Goal: Task Accomplishment & Management: Complete application form

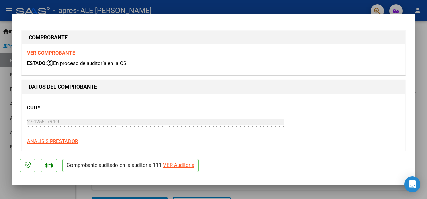
click at [52, 54] on strong "VER COMPROBANTE" at bounding box center [51, 53] width 48 height 6
click at [187, 166] on div "VER Auditoría" at bounding box center [178, 166] width 31 height 8
type input "$ 0,00"
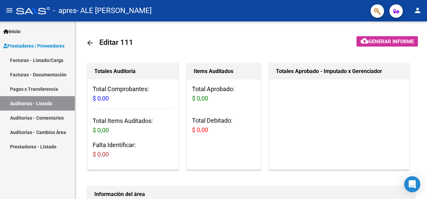
click at [23, 45] on span "Prestadores / Proveedores" at bounding box center [33, 45] width 61 height 7
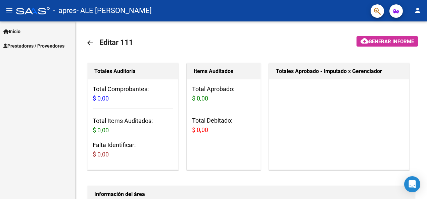
click at [23, 45] on span "Prestadores / Proveedores" at bounding box center [33, 45] width 61 height 7
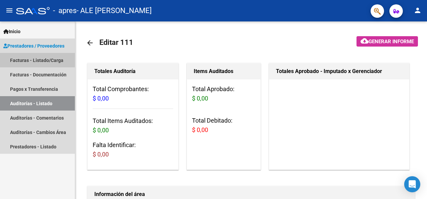
click at [31, 57] on link "Facturas - Listado/Carga" at bounding box center [37, 60] width 75 height 14
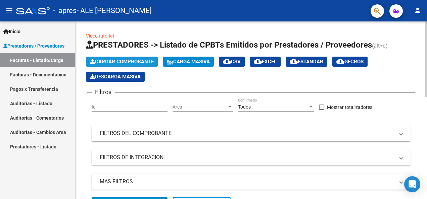
click at [146, 61] on span "Cargar Comprobante" at bounding box center [122, 62] width 64 height 6
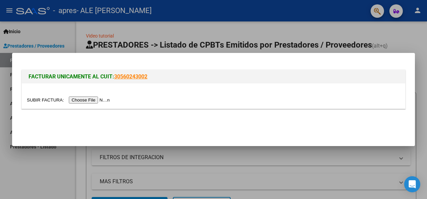
click at [89, 98] on input "file" at bounding box center [69, 100] width 85 height 7
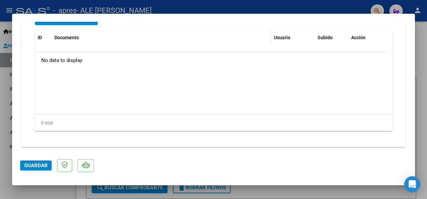
scroll to position [452, 0]
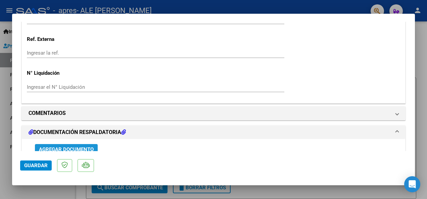
click at [72, 148] on span "Agregar Documento" at bounding box center [66, 150] width 55 height 6
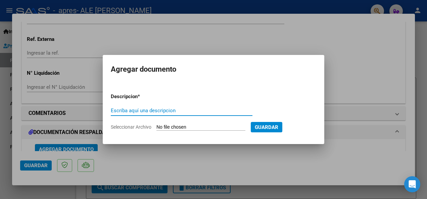
click at [182, 111] on input "Escriba aquí una descripcion" at bounding box center [182, 111] width 142 height 6
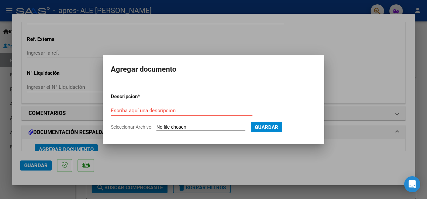
click at [195, 125] on input "Seleccionar Archivo" at bounding box center [200, 127] width 89 height 6
type input "C:\fakepath\PLANILLA ASISTENCIA [PERSON_NAME] MES DE SEPTIEMBRE.jpeg"
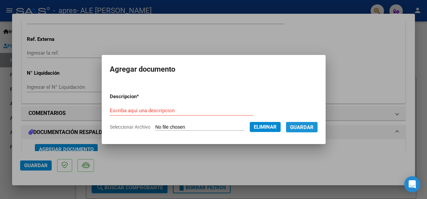
click at [306, 127] on span "Guardar" at bounding box center [301, 127] width 23 height 6
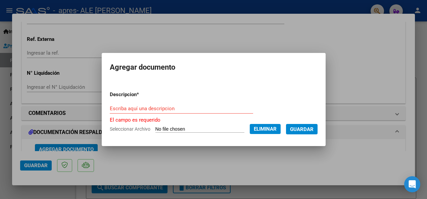
click at [298, 129] on span "Guardar" at bounding box center [301, 129] width 23 height 6
click at [163, 107] on input "Escriba aquí una descripcion" at bounding box center [181, 109] width 143 height 6
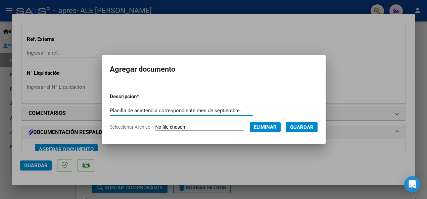
type input "Planilla de asistencia correspondiente mes de septiembre."
click at [199, 107] on div "Planilla de asistencia correspondiente mes de septiembre. Escriba aquí una desc…" at bounding box center [181, 111] width 143 height 10
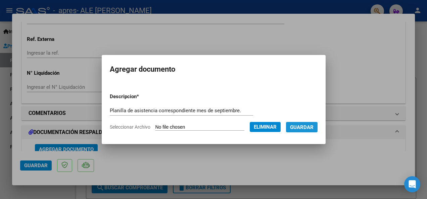
click at [303, 128] on span "Guardar" at bounding box center [301, 127] width 23 height 6
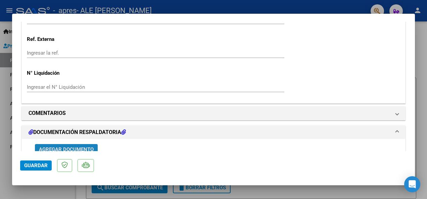
click at [79, 148] on span "Agregar Documento" at bounding box center [66, 150] width 55 height 6
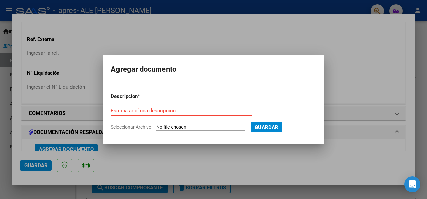
click at [79, 148] on div at bounding box center [213, 99] width 427 height 199
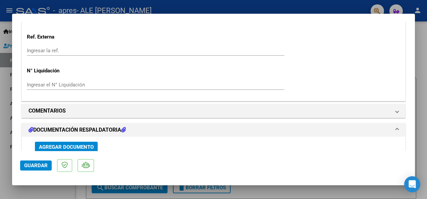
scroll to position [582, 0]
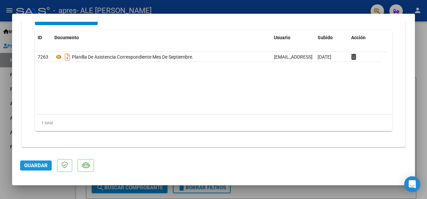
click at [28, 165] on span "Guardar" at bounding box center [35, 166] width 23 height 6
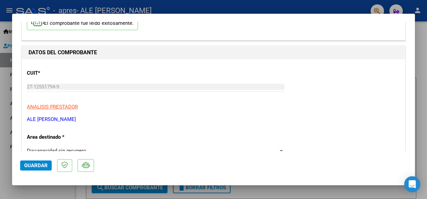
scroll to position [0, 0]
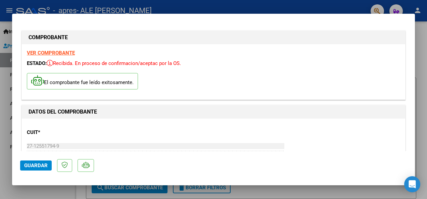
click at [60, 52] on strong "VER COMPROBANTE" at bounding box center [51, 53] width 48 height 6
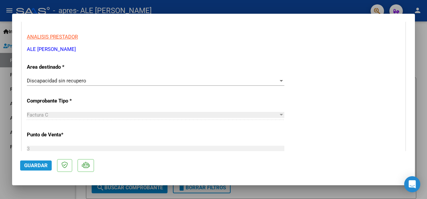
click at [29, 164] on span "Guardar" at bounding box center [35, 166] width 23 height 6
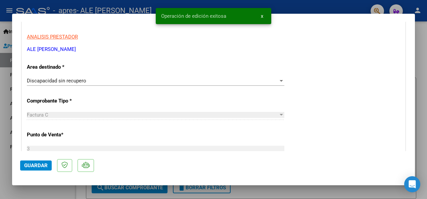
click at [280, 80] on div at bounding box center [281, 80] width 6 height 5
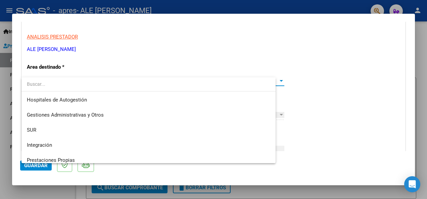
scroll to position [50, 0]
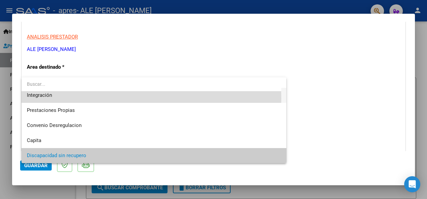
click at [46, 98] on span "Integración" at bounding box center [154, 95] width 254 height 15
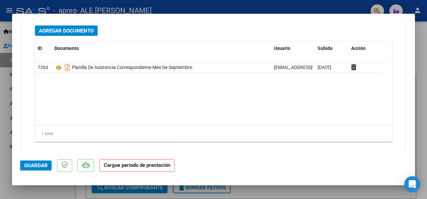
scroll to position [646, 0]
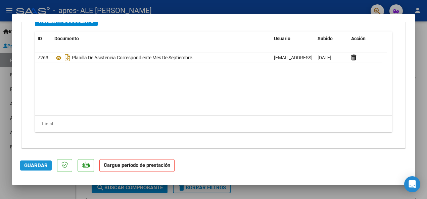
click at [28, 163] on span "Guardar" at bounding box center [35, 166] width 23 height 6
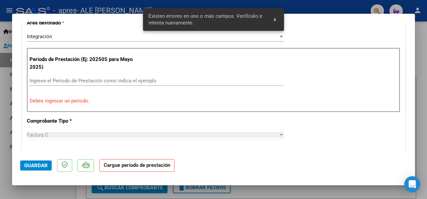
scroll to position [160, 0]
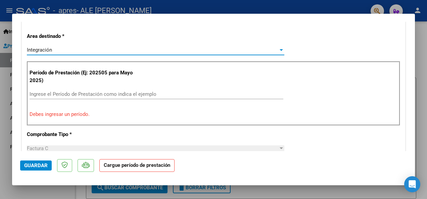
click at [279, 49] on div at bounding box center [280, 50] width 3 height 2
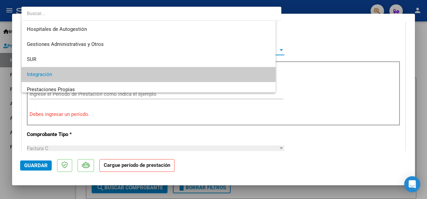
scroll to position [25, 0]
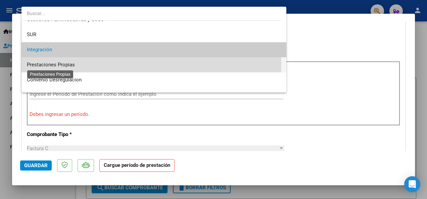
click at [72, 63] on span "Prestaciones Propias" at bounding box center [51, 65] width 48 height 6
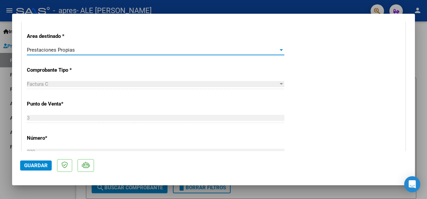
click at [279, 50] on div at bounding box center [280, 50] width 3 height 2
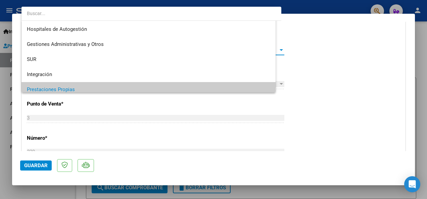
scroll to position [40, 0]
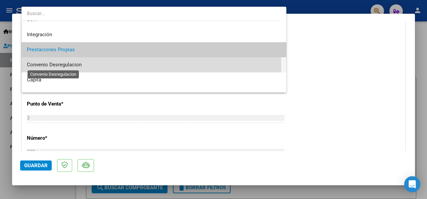
click at [80, 66] on span "Convenio Desregulacion" at bounding box center [54, 65] width 55 height 6
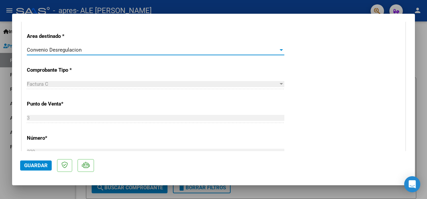
click at [279, 50] on div at bounding box center [280, 50] width 3 height 2
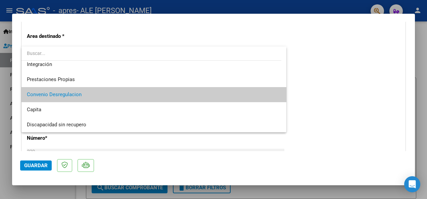
scroll to position [0, 0]
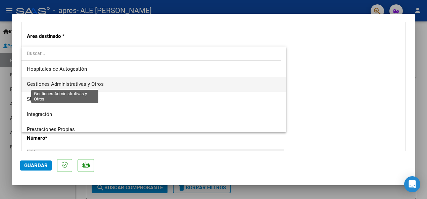
click at [97, 85] on span "Gestiones Administrativas y Otros" at bounding box center [65, 84] width 77 height 6
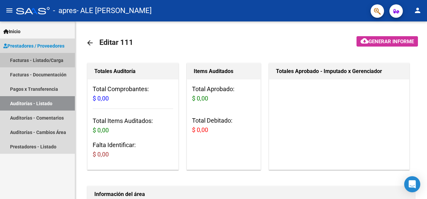
click at [13, 59] on link "Facturas - Listado/Carga" at bounding box center [37, 60] width 75 height 14
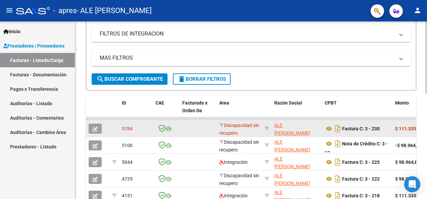
scroll to position [9, 0]
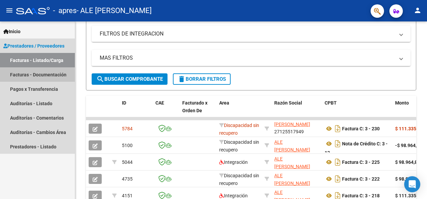
click at [57, 74] on link "Facturas - Documentación" at bounding box center [37, 74] width 75 height 14
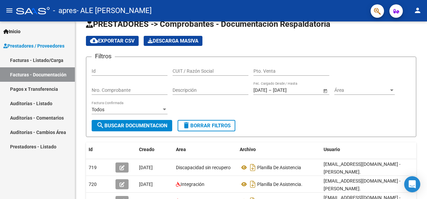
scroll to position [124, 0]
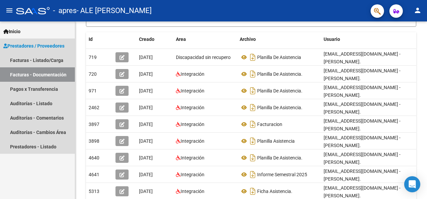
click at [37, 73] on link "Facturas - Documentación" at bounding box center [37, 74] width 75 height 14
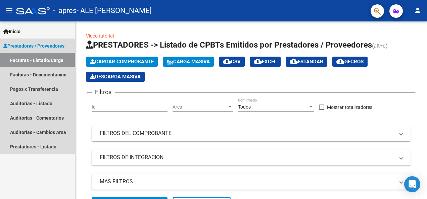
click at [23, 44] on span "Prestadores / Proveedores" at bounding box center [33, 45] width 61 height 7
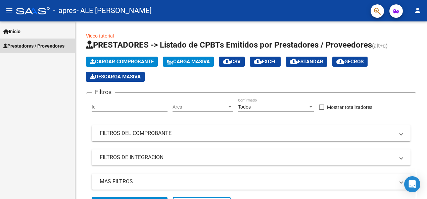
click at [23, 44] on span "Prestadores / Proveedores" at bounding box center [33, 45] width 61 height 7
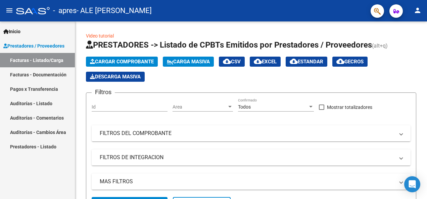
click at [31, 59] on link "Facturas - Listado/Carga" at bounding box center [37, 60] width 75 height 14
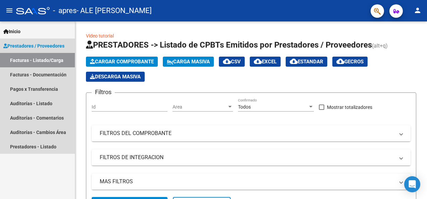
click at [23, 60] on link "Facturas - Listado/Carga" at bounding box center [37, 60] width 75 height 14
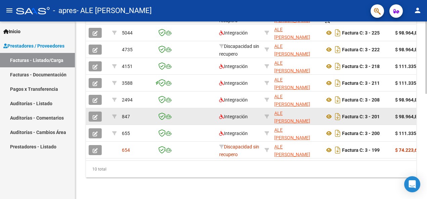
scroll to position [124, 0]
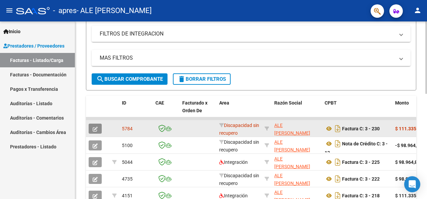
click at [93, 130] on icon "button" at bounding box center [95, 129] width 5 height 5
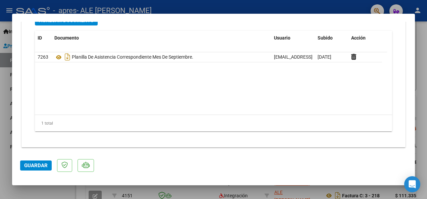
scroll to position [557, 0]
click at [36, 165] on span "Guardar" at bounding box center [35, 166] width 23 height 6
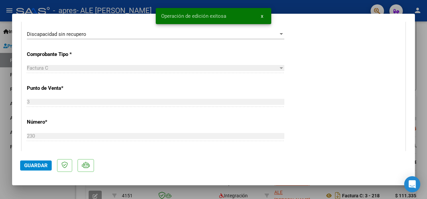
scroll to position [0, 0]
